Goal: Book appointment/travel/reservation

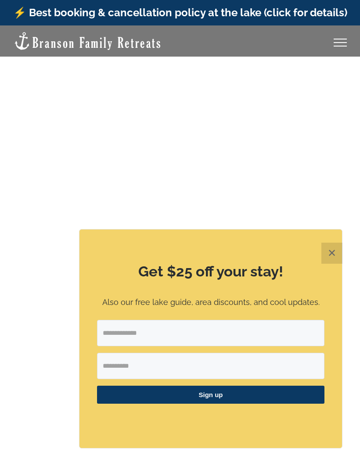
click at [188, 296] on div "Get $25 off your stay! Also our free lake guide, area discounts, and cool updat…" at bounding box center [210, 339] width 263 height 219
click at [330, 251] on button "✕" at bounding box center [331, 253] width 21 height 21
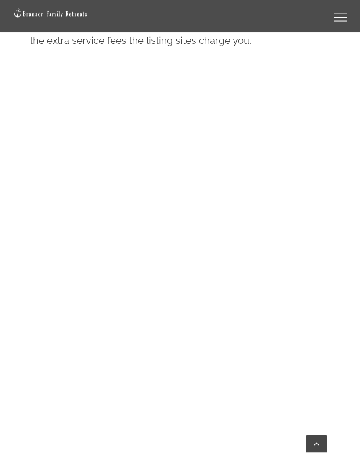
scroll to position [591, 0]
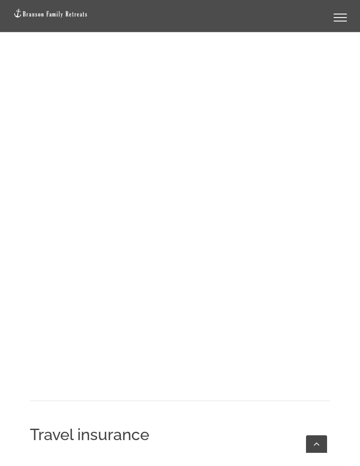
scroll to position [868, 0]
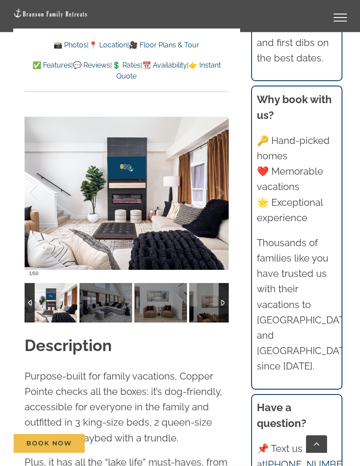
scroll to position [769, 0]
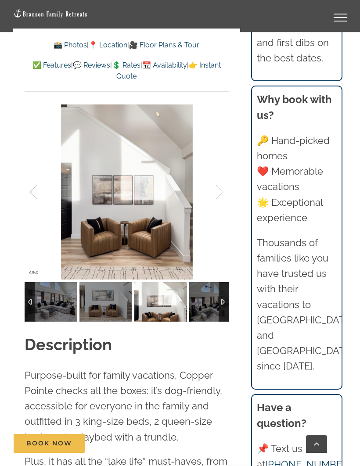
click at [228, 296] on div at bounding box center [224, 302] width 10 height 40
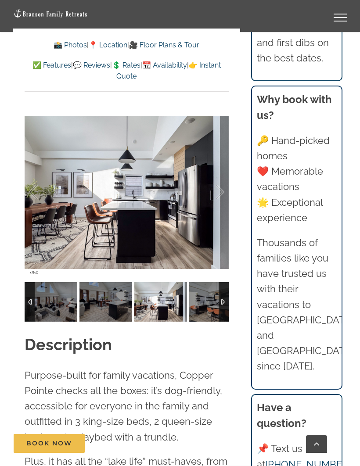
click at [228, 294] on div at bounding box center [224, 302] width 10 height 40
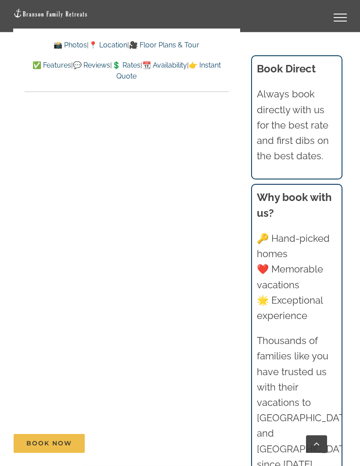
scroll to position [4295, 0]
